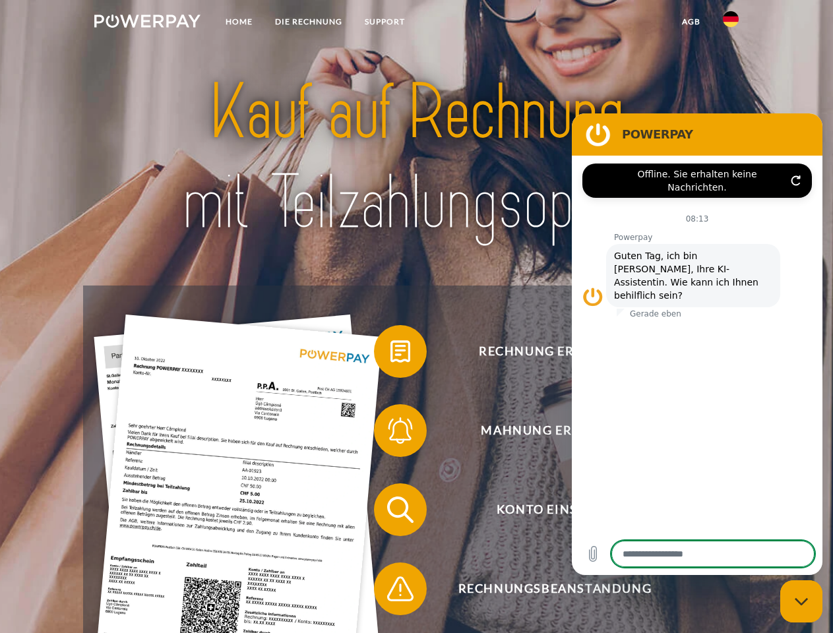
click at [147, 23] on img at bounding box center [147, 21] width 106 height 13
click at [731, 23] on img at bounding box center [731, 19] width 16 height 16
click at [690, 22] on link "agb" at bounding box center [691, 22] width 41 height 24
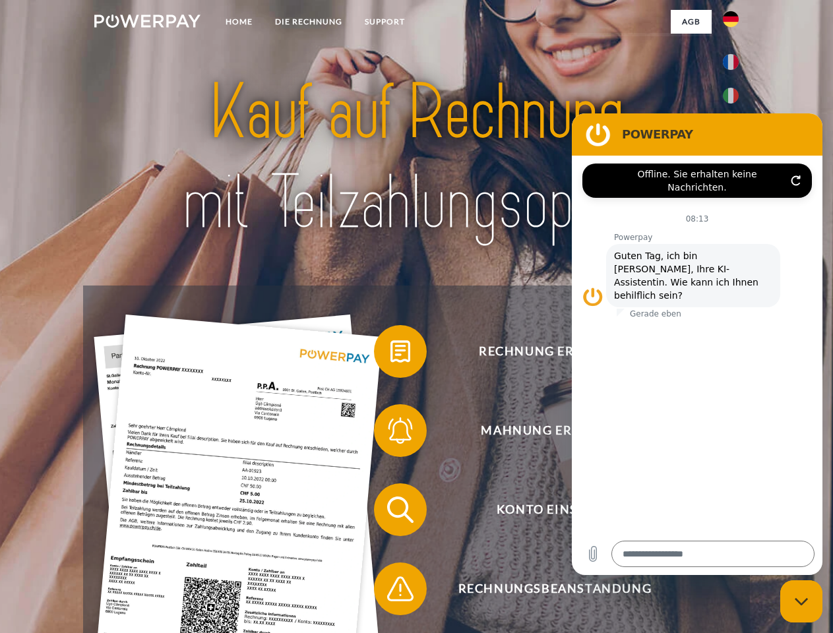
click at [390, 354] on span at bounding box center [381, 351] width 66 height 66
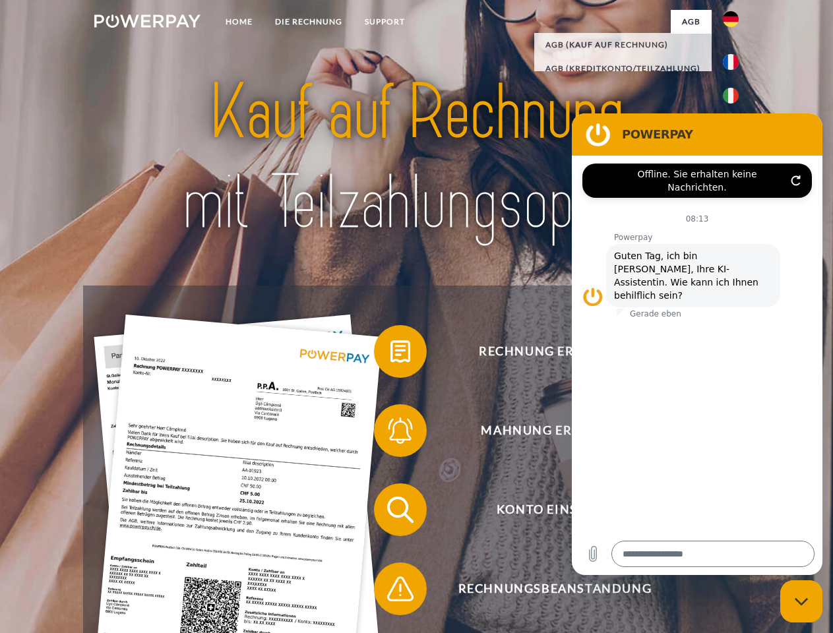
click at [390, 433] on span at bounding box center [381, 431] width 66 height 66
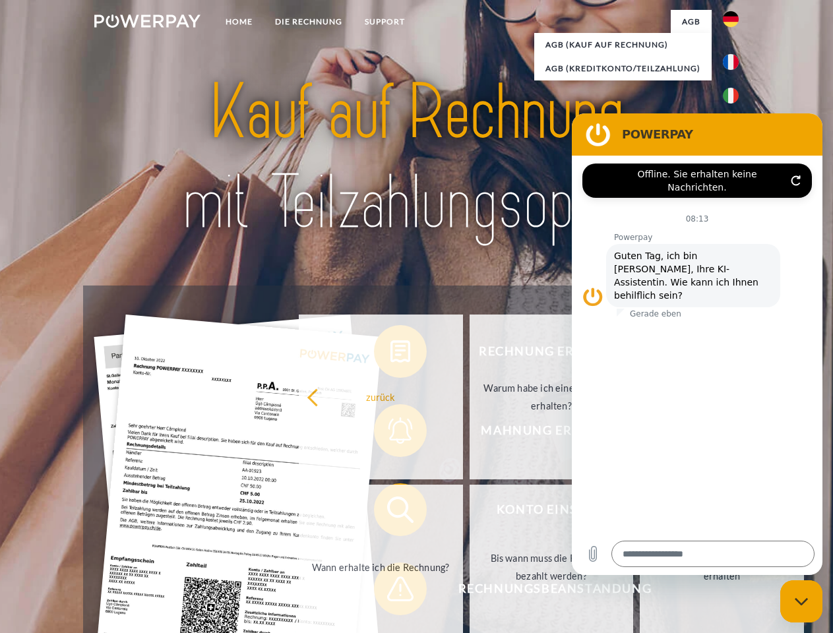
click at [470, 512] on link "Bis wann muss die Rechnung bezahlt werden?" at bounding box center [552, 567] width 164 height 165
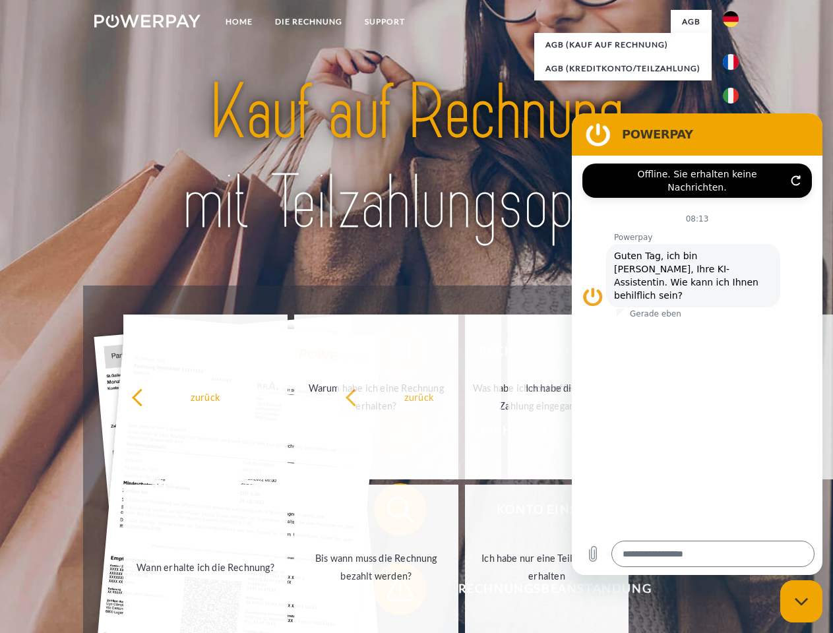
click at [390, 591] on span at bounding box center [381, 589] width 66 height 66
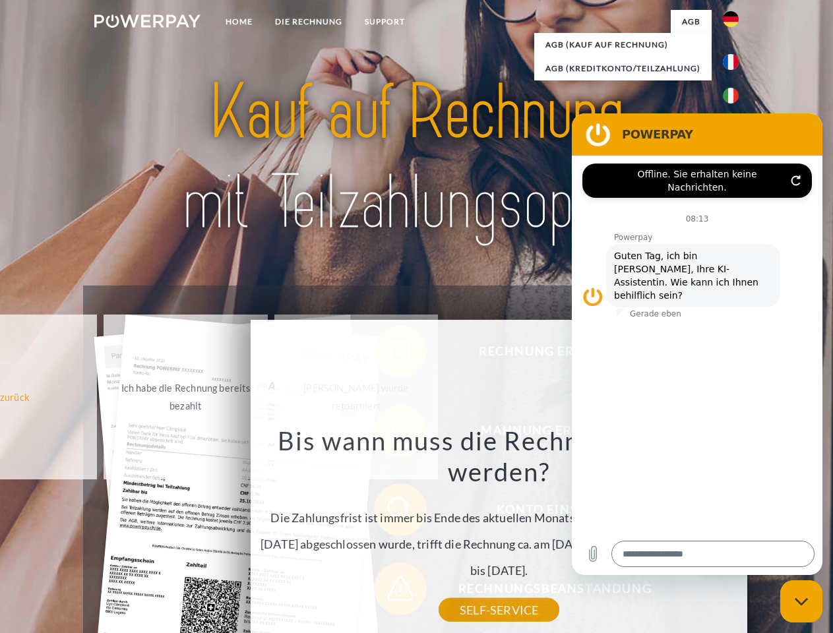
click at [801, 601] on icon "Messaging-Fenster schließen" at bounding box center [802, 601] width 14 height 9
type textarea "*"
